Goal: Check status: Check status

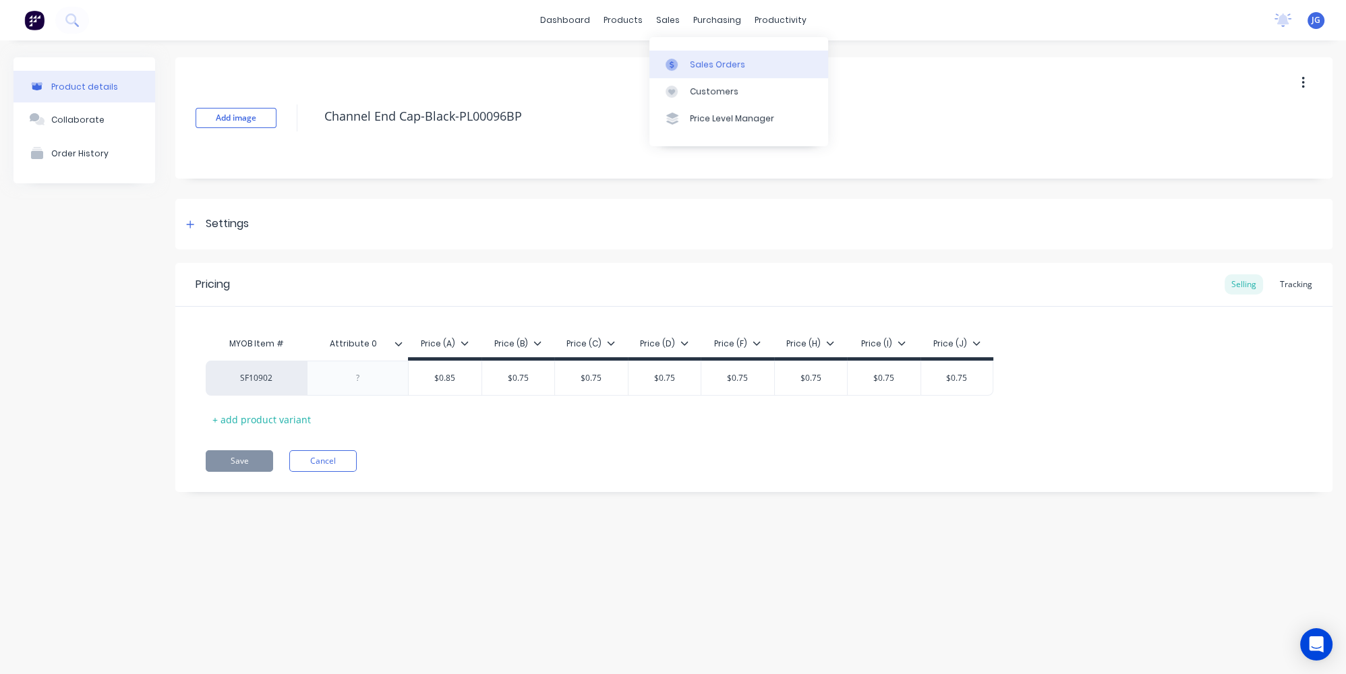
click at [681, 68] on div at bounding box center [676, 65] width 20 height 12
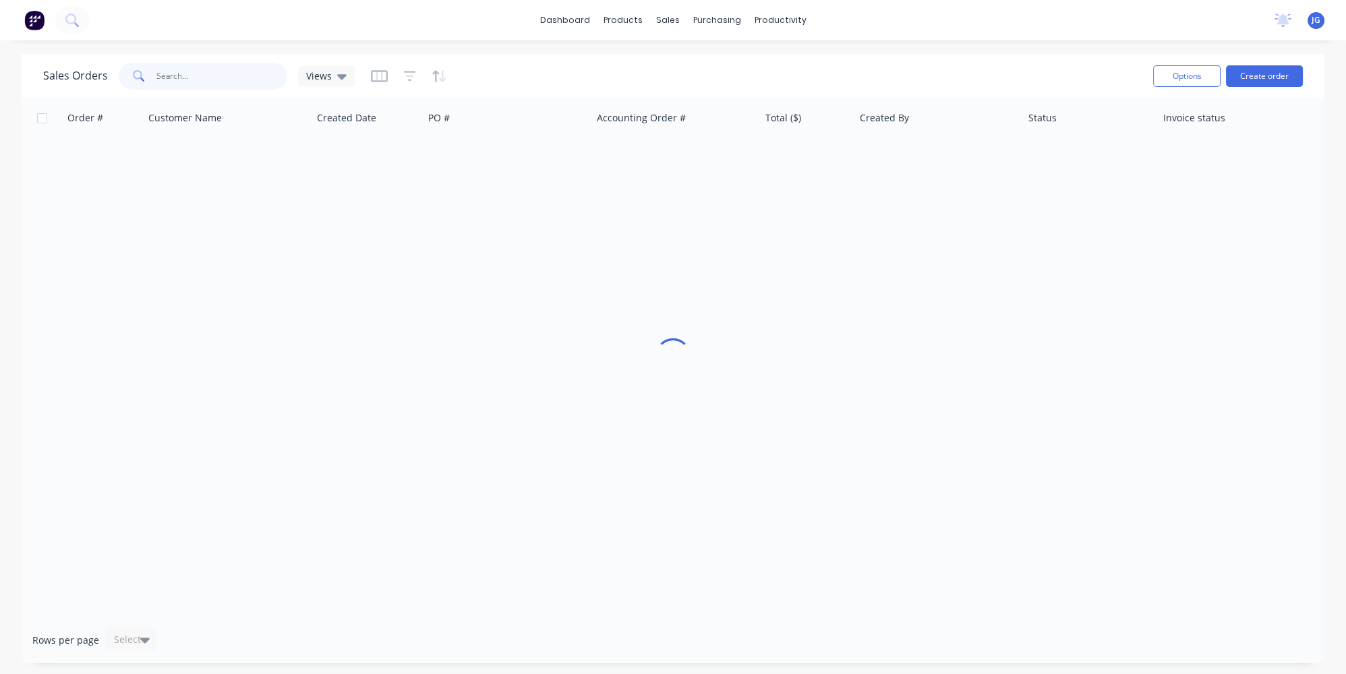
click at [176, 71] on input "text" at bounding box center [222, 76] width 132 height 27
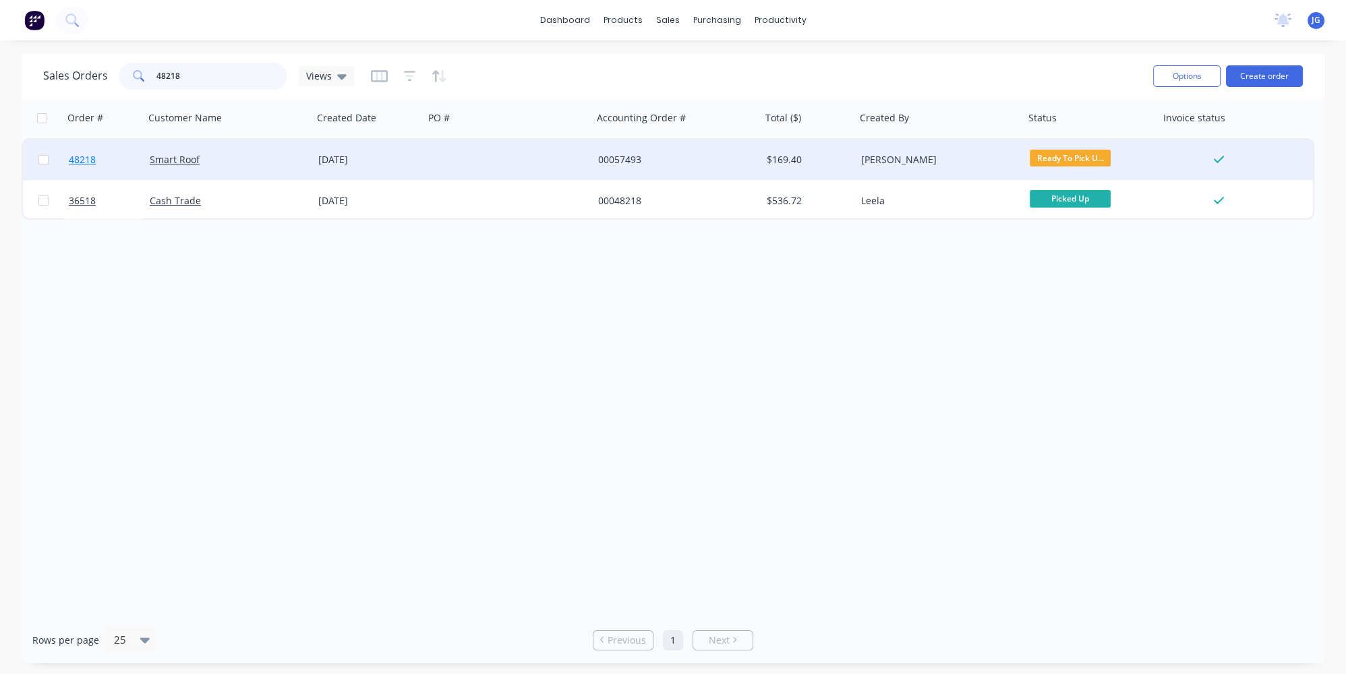
type input "48218"
click at [133, 153] on link "48218" at bounding box center [109, 160] width 81 height 40
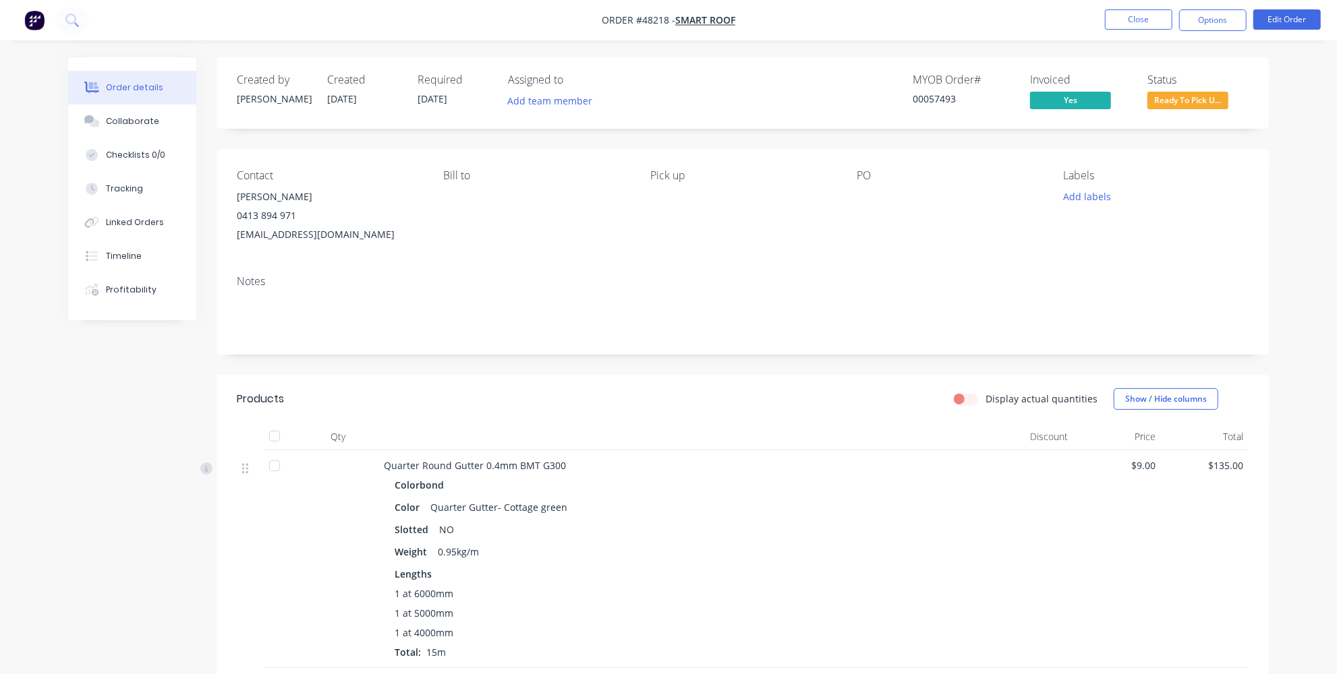
click at [1222, 99] on span "Ready To Pick U..." at bounding box center [1187, 100] width 81 height 17
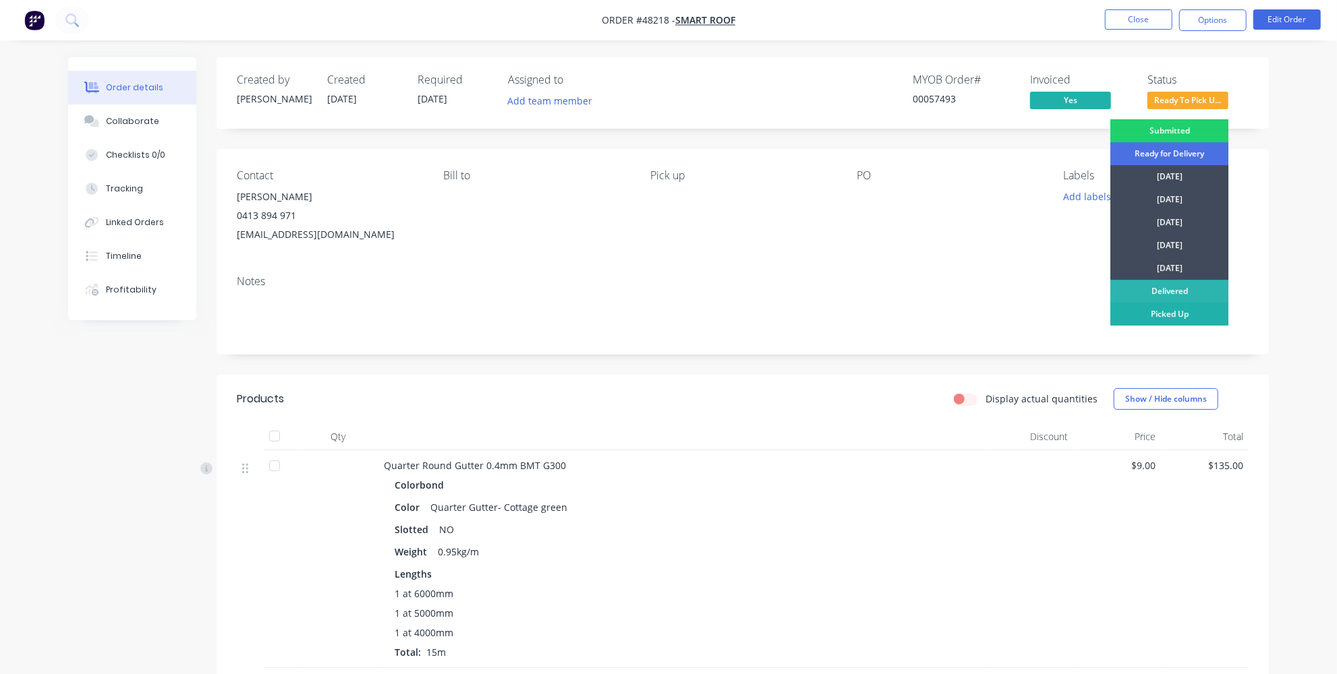
click at [1188, 311] on div "Picked Up" at bounding box center [1169, 314] width 118 height 23
